Goal: Task Accomplishment & Management: Use online tool/utility

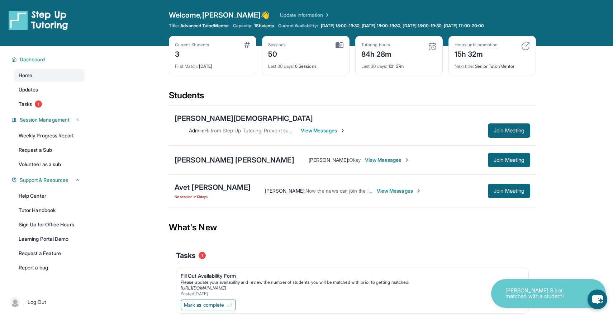
scroll to position [4, 0]
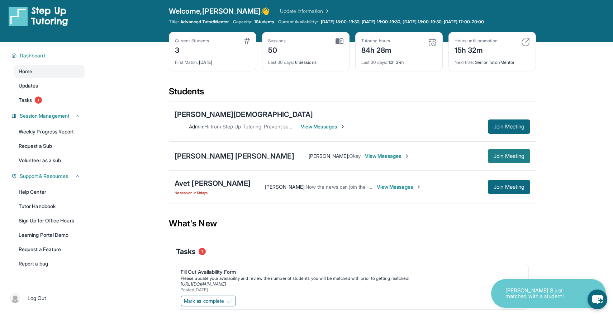
click at [495, 149] on button "Join Meeting" at bounding box center [509, 156] width 42 height 14
click at [490, 149] on button "Join Meeting" at bounding box center [509, 156] width 42 height 14
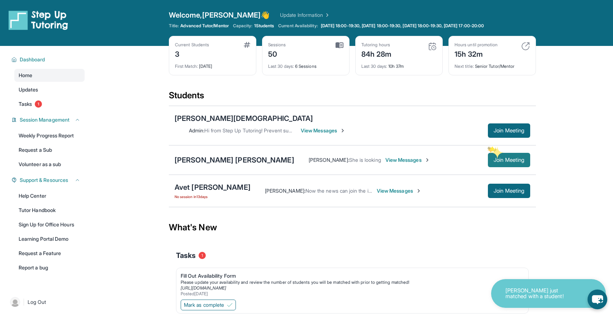
click at [491, 153] on button "Join Meeting" at bounding box center [509, 160] width 42 height 14
